Goal: Task Accomplishment & Management: Manage account settings

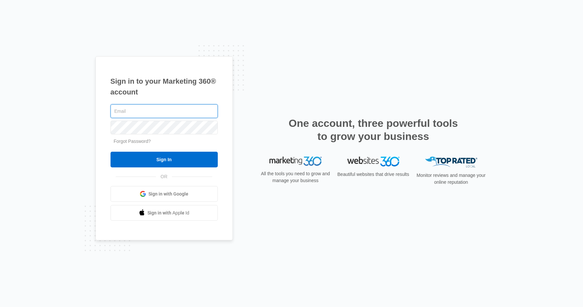
paste input "[PERSON_NAME][EMAIL_ADDRESS][DOMAIN_NAME]"
type input "[PERSON_NAME][EMAIL_ADDRESS][DOMAIN_NAME]"
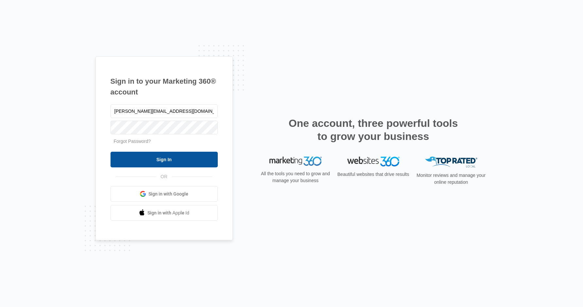
click at [163, 161] on input "Sign In" at bounding box center [164, 160] width 107 height 16
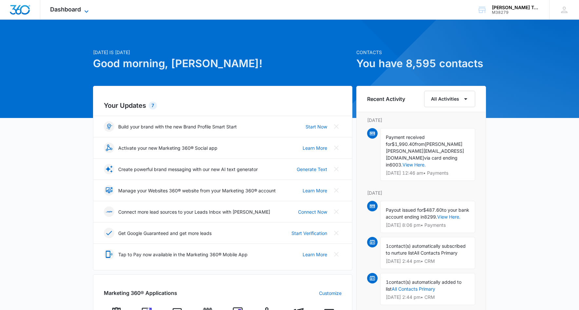
click at [84, 9] on icon at bounding box center [86, 12] width 8 height 8
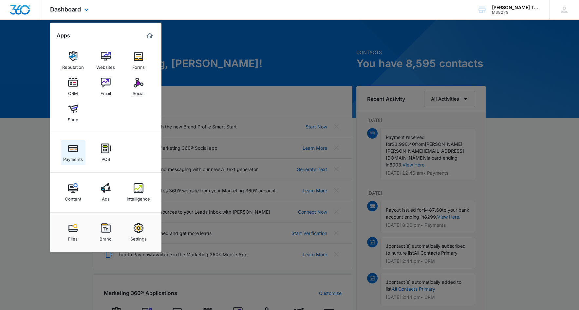
click at [77, 153] on div "Payments" at bounding box center [73, 157] width 20 height 9
